Goal: Find specific page/section: Find specific page/section

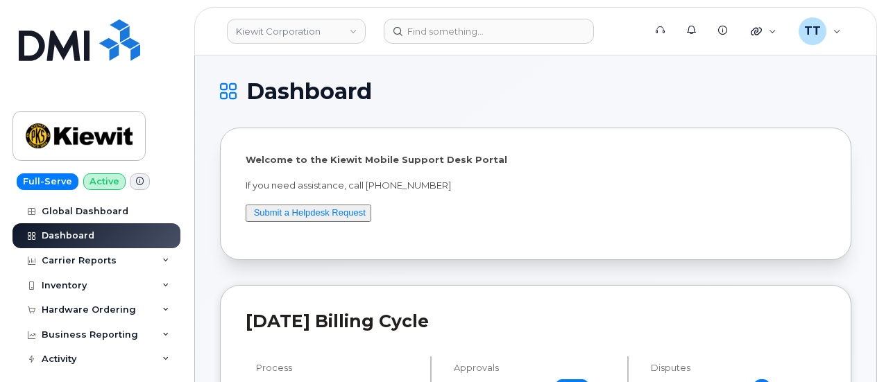
drag, startPoint x: 666, startPoint y: 143, endPoint x: 652, endPoint y: 142, distance: 13.9
click at [666, 143] on div "Welcome to the Kiewit Mobile Support Desk Portal If you need assistance, call 8…" at bounding box center [536, 194] width 632 height 133
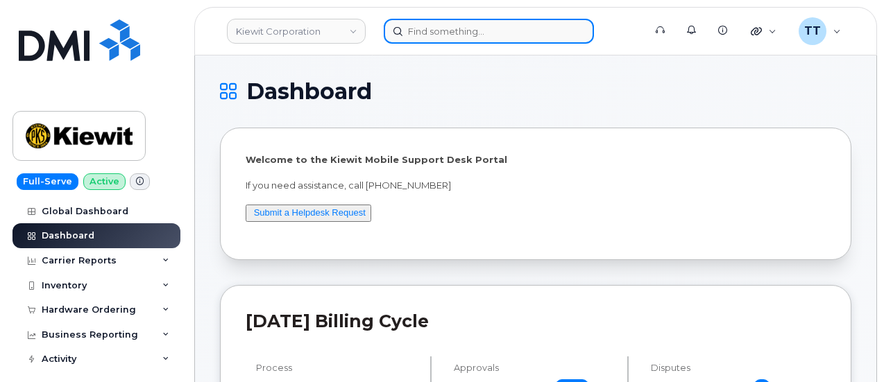
click at [502, 30] on input at bounding box center [489, 31] width 210 height 25
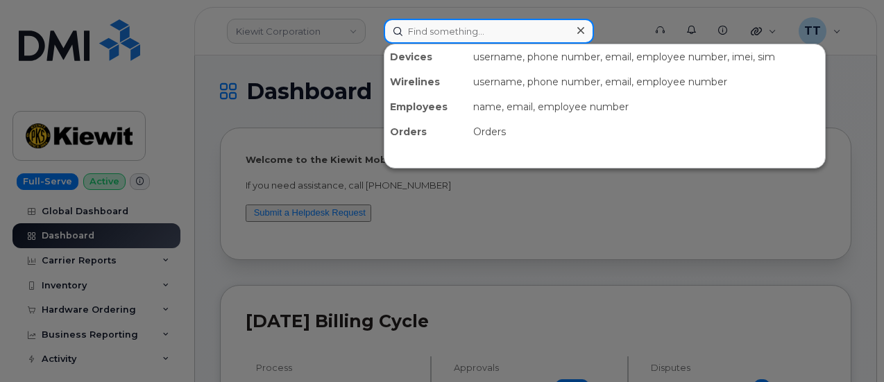
paste input "515.715.3941"
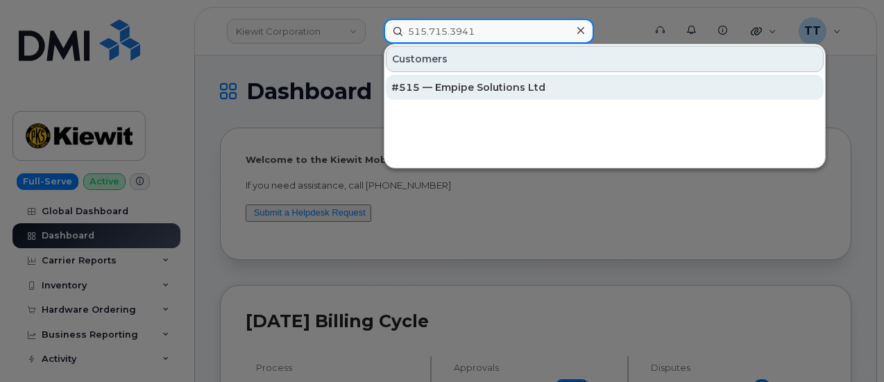
type input "515.715.3941"
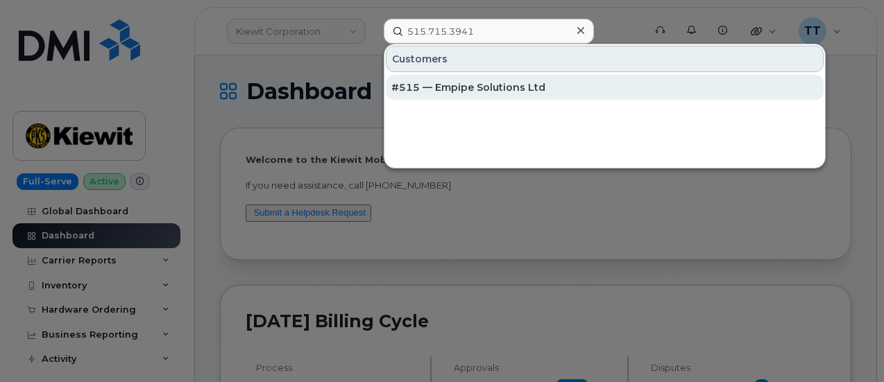
click at [489, 92] on div "#515 — Empipe Solutions Ltd" at bounding box center [604, 87] width 427 height 25
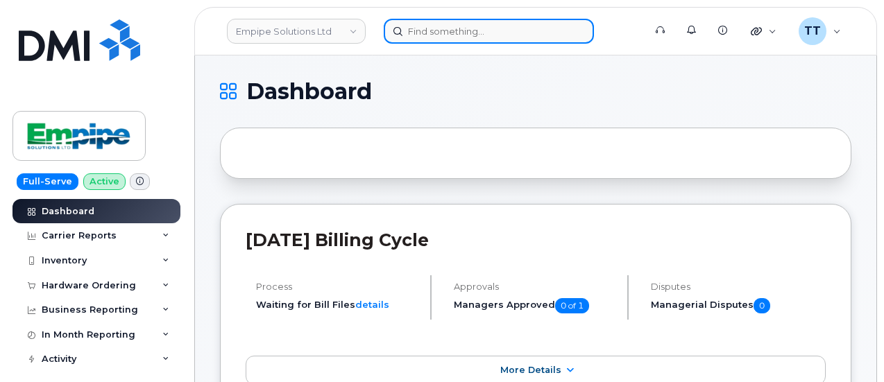
click at [448, 32] on input at bounding box center [489, 31] width 210 height 25
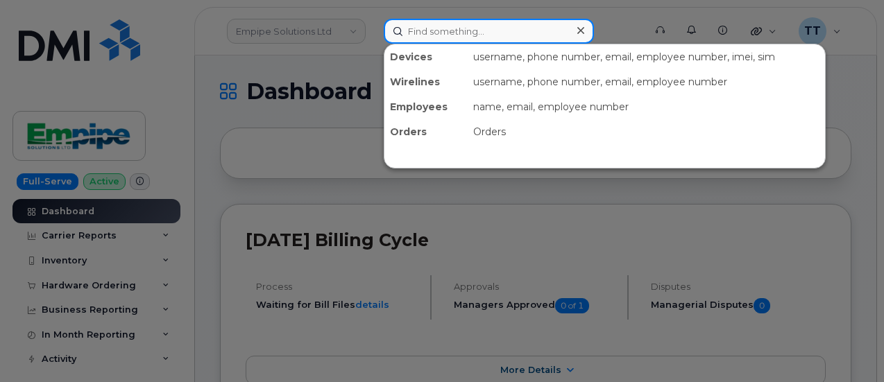
paste input "357981365870641"
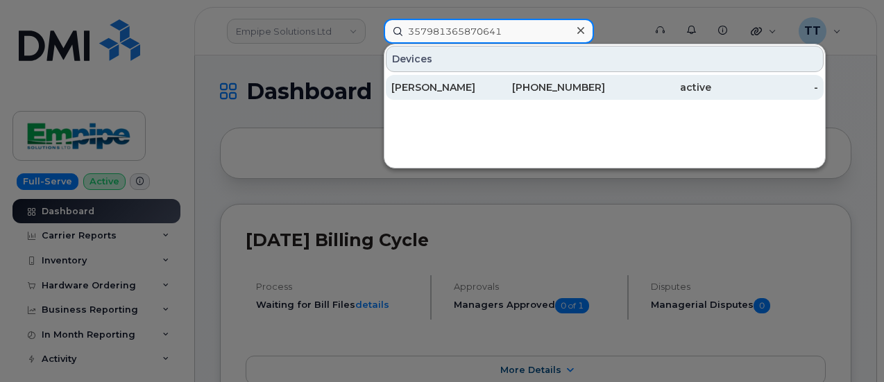
type input "357981365870641"
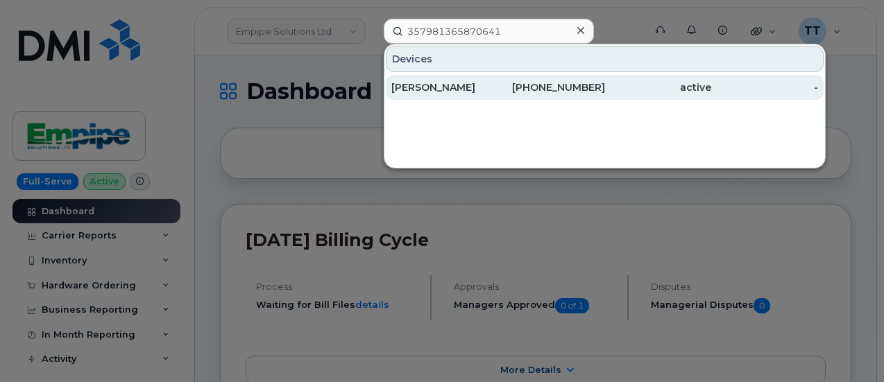
click at [430, 87] on div "Emilio Riosserna" at bounding box center [444, 88] width 107 height 14
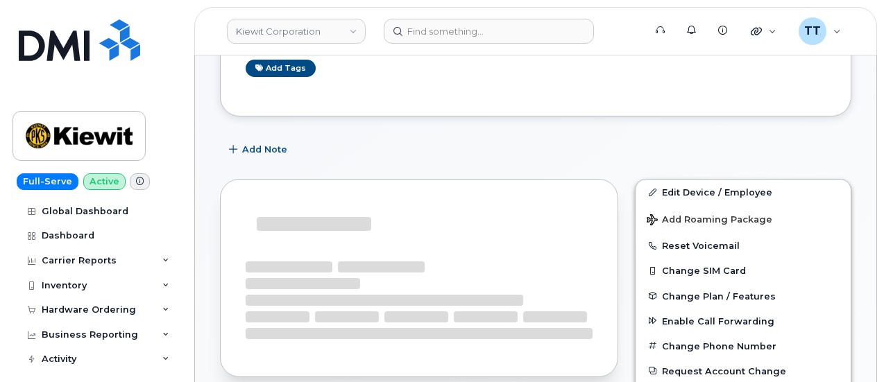
scroll to position [126, 0]
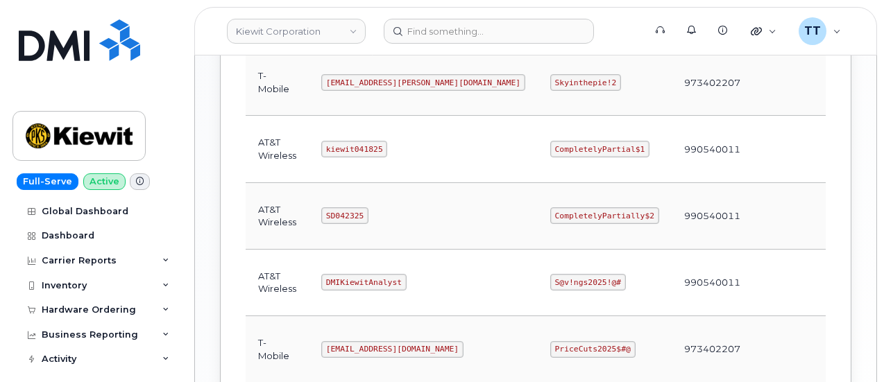
scroll to position [694, 0]
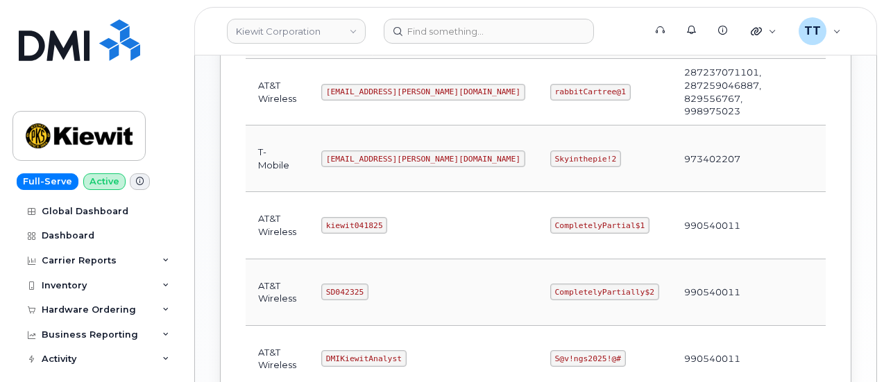
click at [332, 217] on code "kiewit041825" at bounding box center [354, 225] width 66 height 17
copy code "kiewit041825"
click at [441, 213] on td "kiewit041825" at bounding box center [423, 225] width 229 height 67
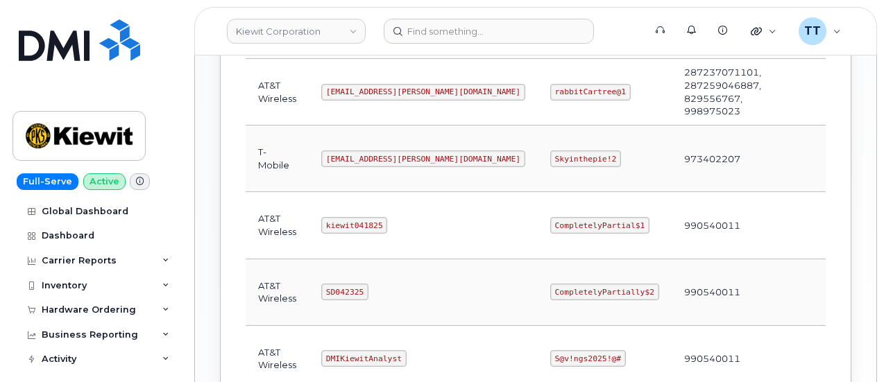
click at [550, 219] on code "CompletelyPartial$1" at bounding box center [599, 225] width 99 height 17
copy code "CompletelyPartial$1"
